Goal: Find specific page/section: Find specific page/section

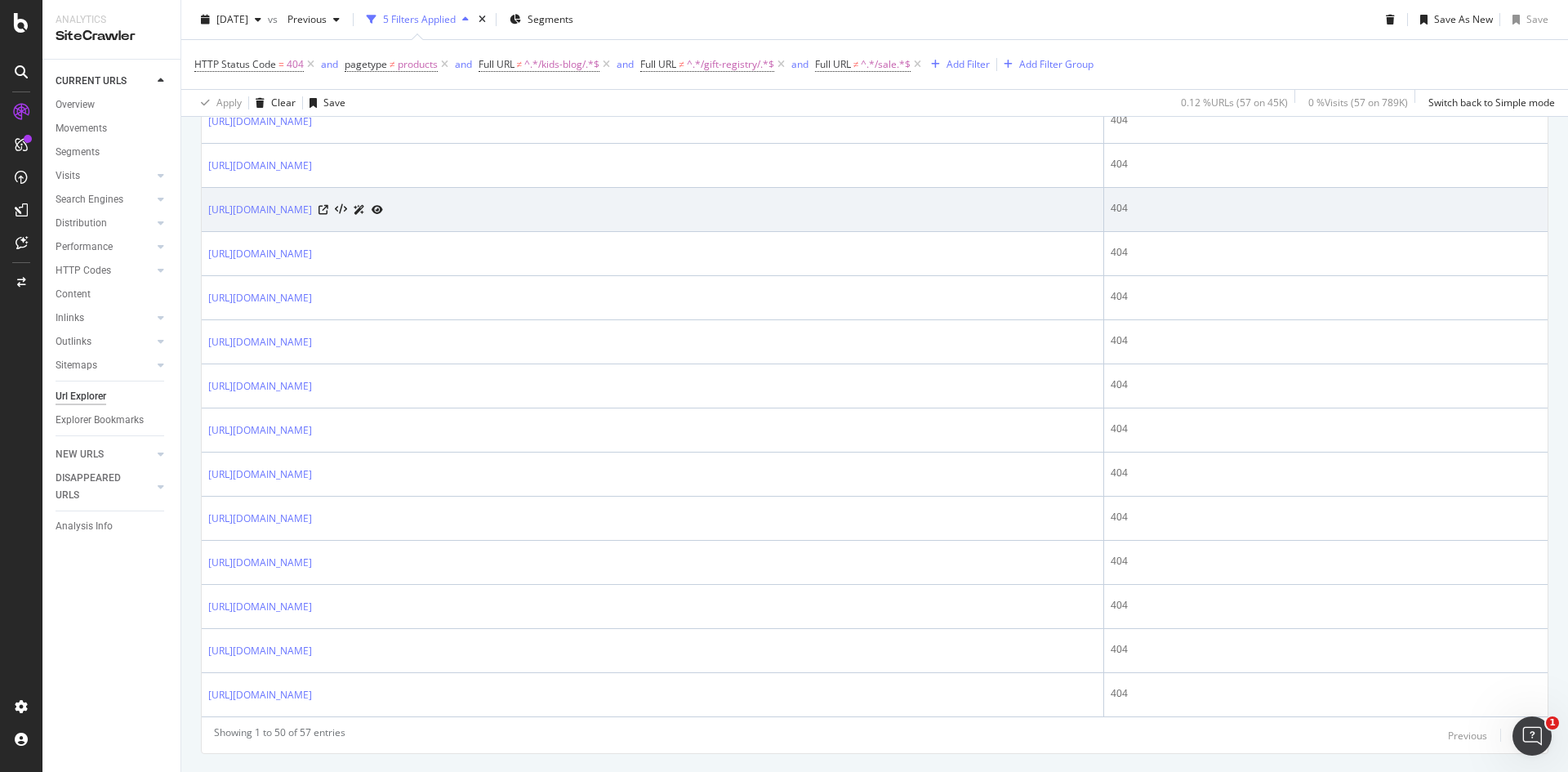
scroll to position [2119, 0]
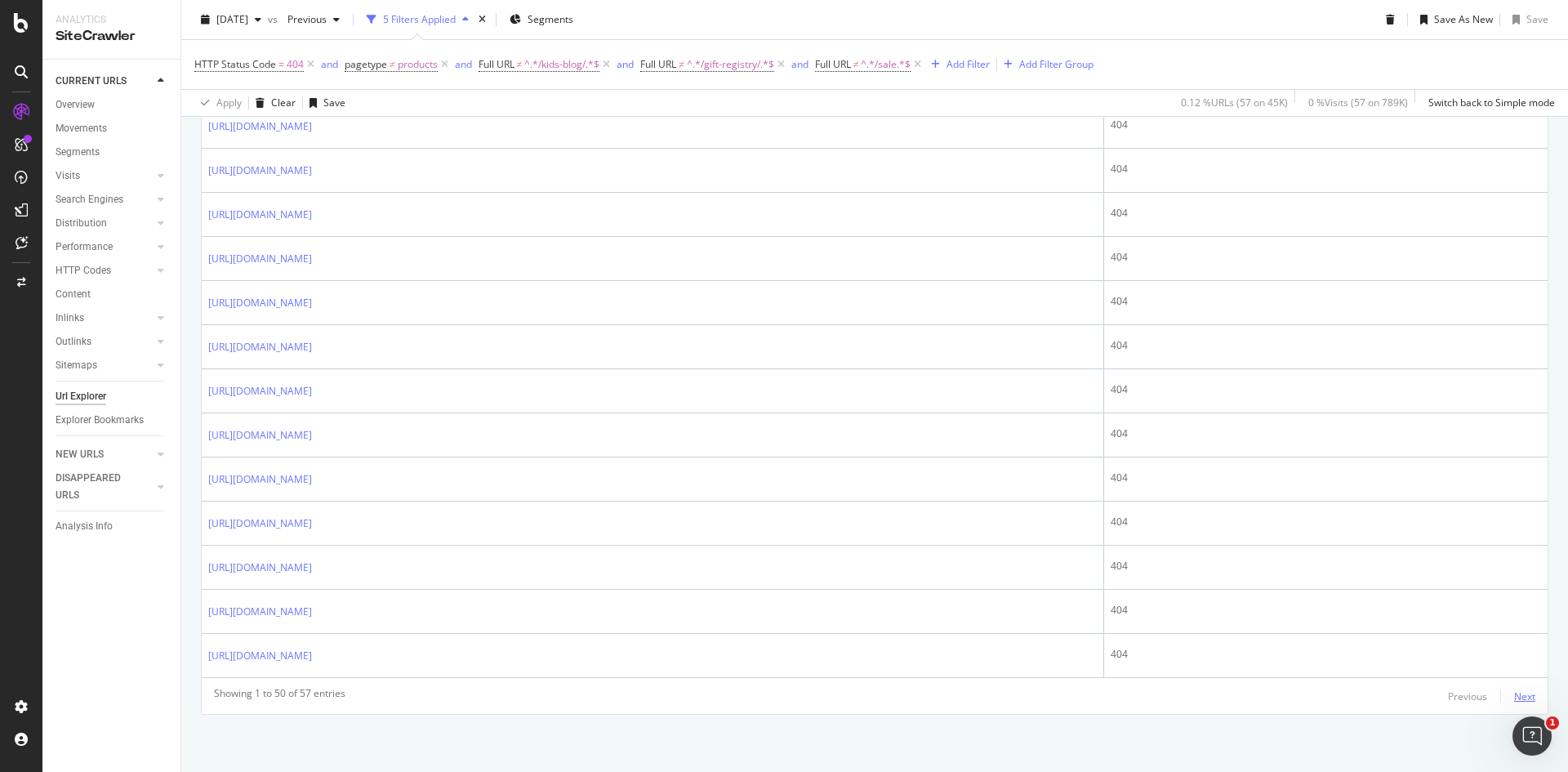
click at [1515, 689] on div "Next" at bounding box center [1525, 695] width 21 height 14
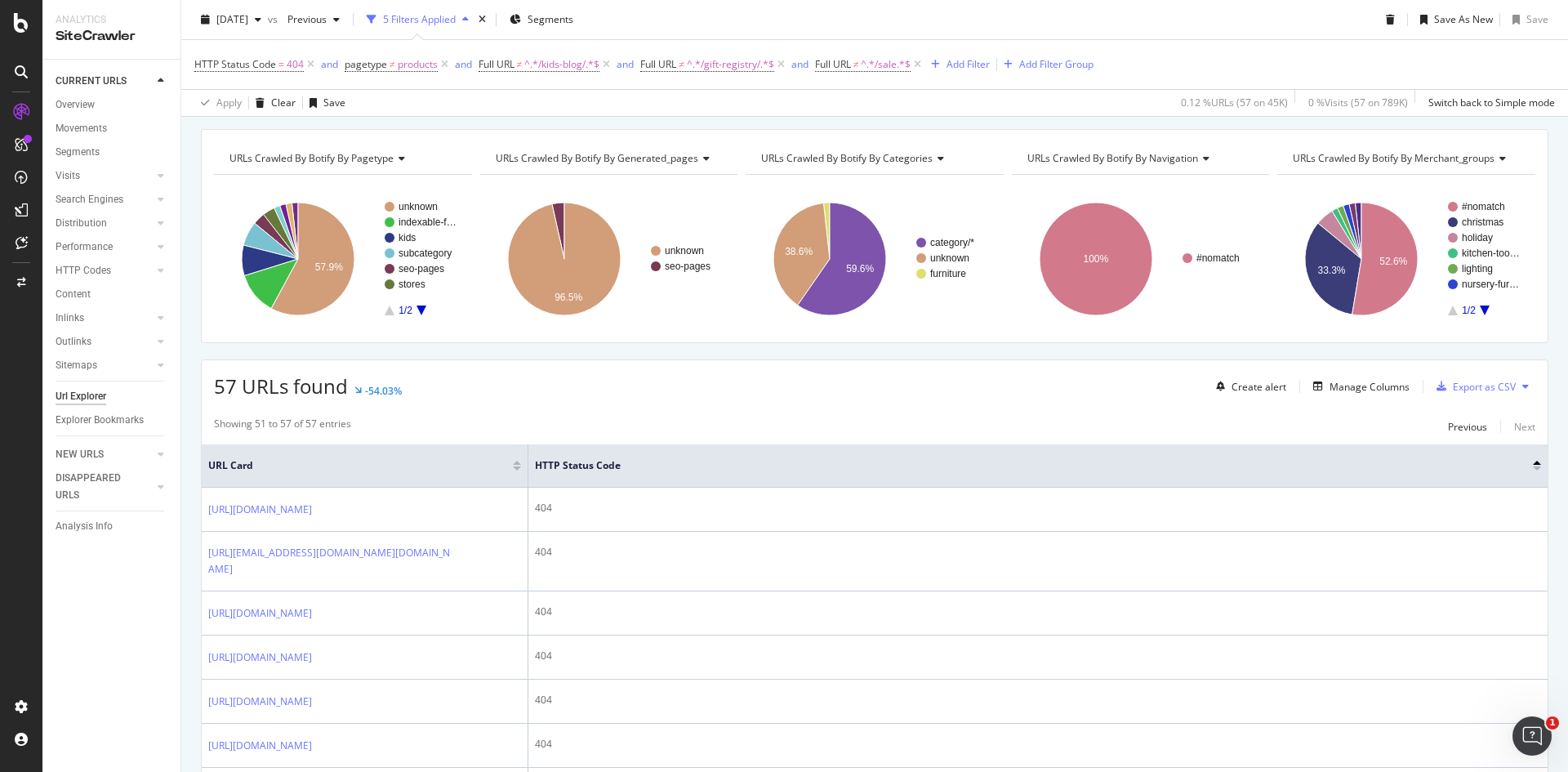
scroll to position [317, 0]
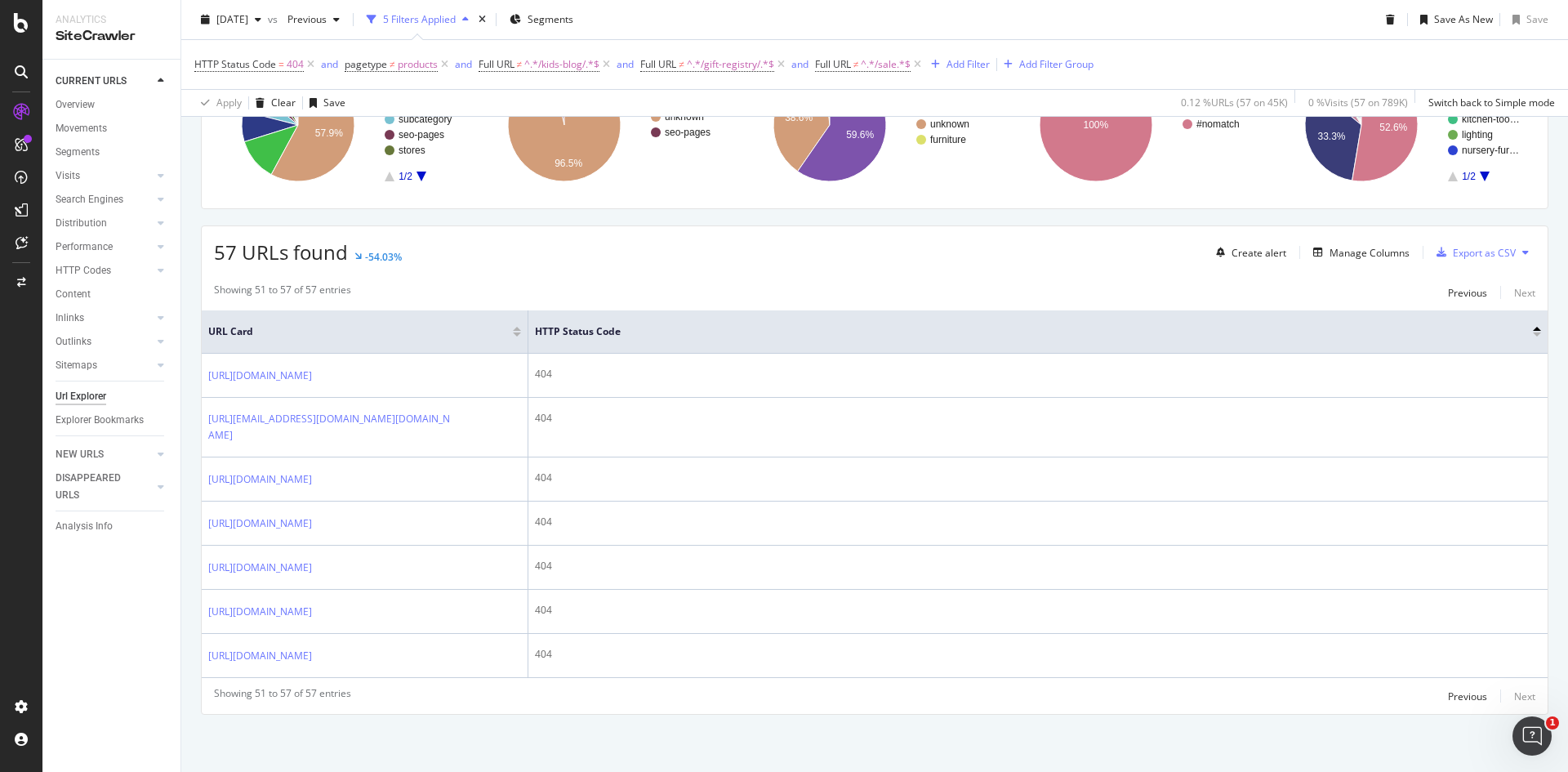
drag, startPoint x: 468, startPoint y: 323, endPoint x: 685, endPoint y: 164, distance: 269.0
drag, startPoint x: 685, startPoint y: 164, endPoint x: 571, endPoint y: 179, distance: 115.0
click at [571, 226] on div "57 URLs found -54.03% Create alert Manage Columns Export as CSV" at bounding box center [874, 245] width 1346 height 40
